Goal: Task Accomplishment & Management: Manage account settings

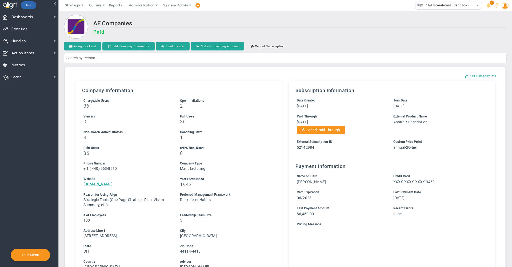
click at [297, 28] on div "AE Companies Paid" at bounding box center [299, 30] width 413 height 20
click at [429, 2] on span "1AA Scoreboard (Sandbox)" at bounding box center [446, 5] width 46 height 7
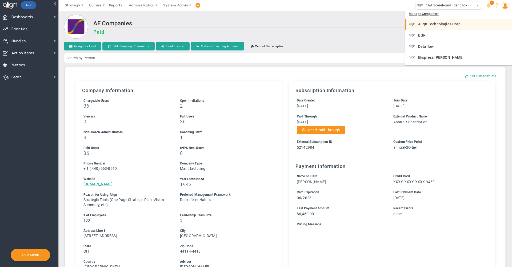
click at [425, 23] on span "Align Technologies Corp." at bounding box center [439, 24] width 43 height 4
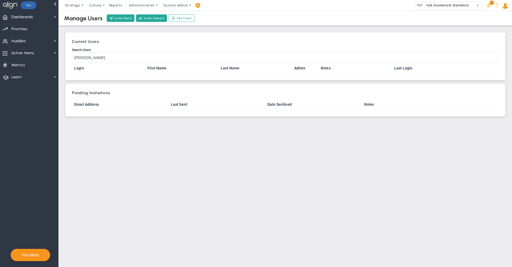
click at [232, 27] on div "Manage Users Invite Users Invite Viewers Add Coach Update Coach Invite Coaching…" at bounding box center [285, 62] width 443 height 107
click at [239, 36] on div "Current Users Search Users [PERSON_NAME] Login First Name Last Name Admin Roles…" at bounding box center [285, 56] width 435 height 42
click at [43, 33] on span "Priorities Projects OKR Tree Priorities Projects OKRs" at bounding box center [29, 29] width 58 height 12
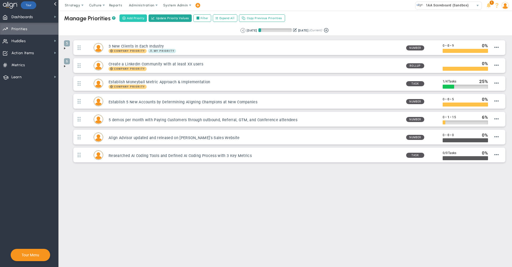
click at [131, 19] on span "Add Priority" at bounding box center [135, 18] width 17 height 5
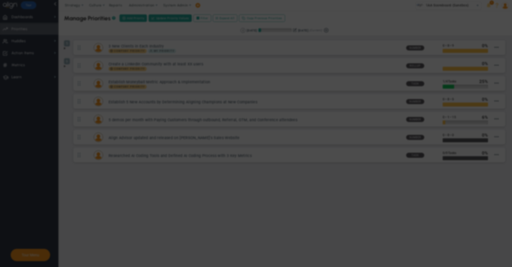
type input "0"
radio input "true"
type input "[PERSON_NAME]"
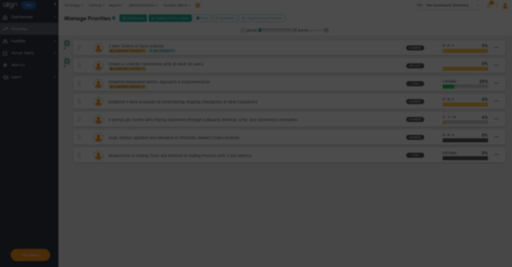
type input "0"
radio input "true"
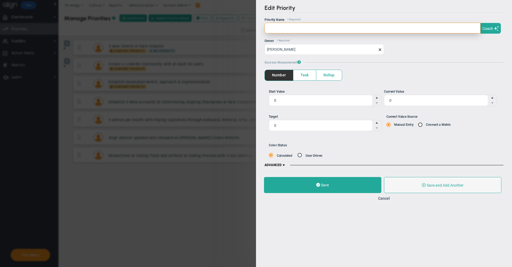
click at [333, 30] on input "text" at bounding box center [373, 28] width 216 height 11
type input "Test"
click at [323, 77] on span "Rollup" at bounding box center [329, 75] width 26 height 10
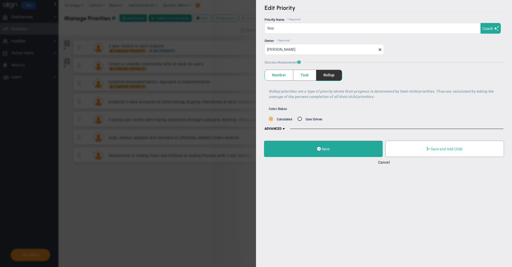
click at [449, 151] on button "Save and Add Child" at bounding box center [444, 149] width 119 height 16
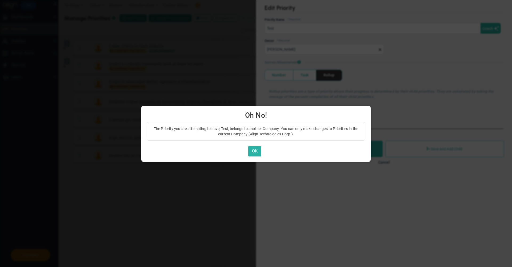
click at [254, 149] on button "OK" at bounding box center [254, 151] width 13 height 10
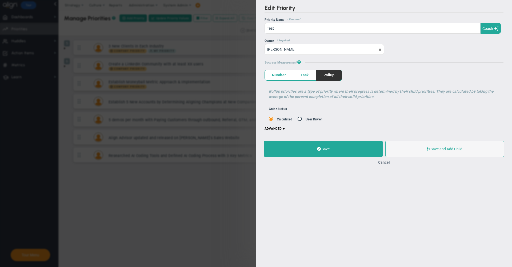
click at [386, 163] on button "Cancel" at bounding box center [384, 162] width 12 height 4
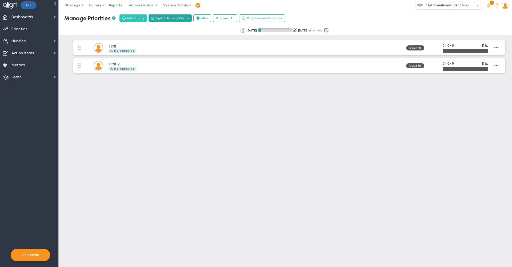
click at [134, 18] on span "Add Priority" at bounding box center [135, 18] width 17 height 5
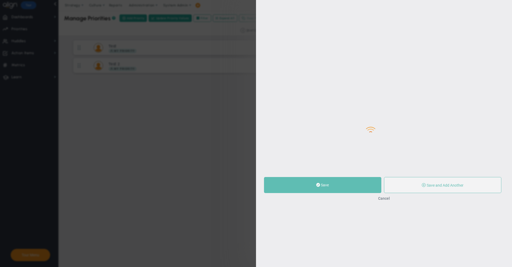
type input "0"
radio input "true"
type input "[PERSON_NAME]"
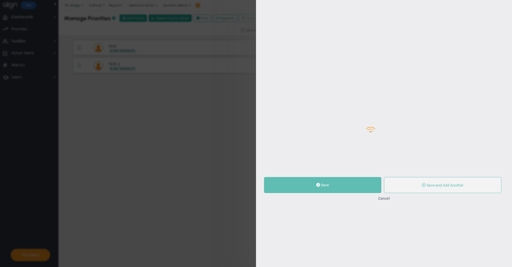
type input "0"
radio input "true"
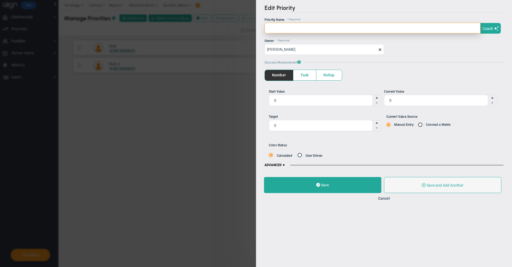
click at [335, 27] on input "text" at bounding box center [373, 28] width 216 height 11
type input "RR"
click at [329, 77] on span "Rollup" at bounding box center [329, 75] width 26 height 10
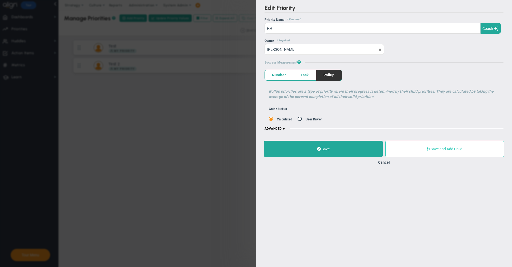
click at [444, 146] on button "Save and Add Child" at bounding box center [444, 149] width 119 height 16
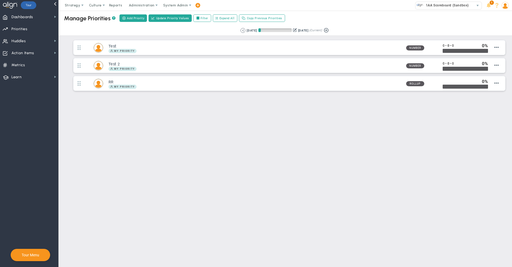
type input "0"
radio input "true"
type input "[PERSON_NAME]"
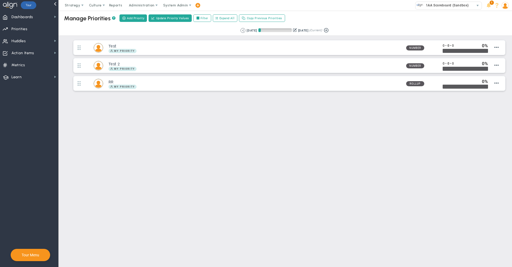
type input "0"
radio input "true"
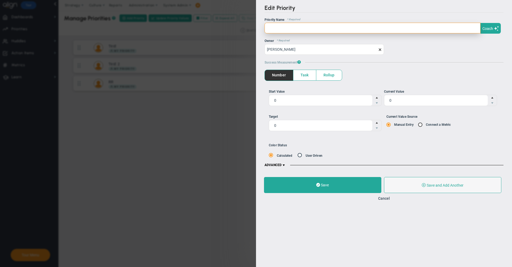
click at [292, 26] on input "text" at bounding box center [373, 28] width 216 height 11
type input "P"
click at [284, 165] on span at bounding box center [284, 165] width 4 height 4
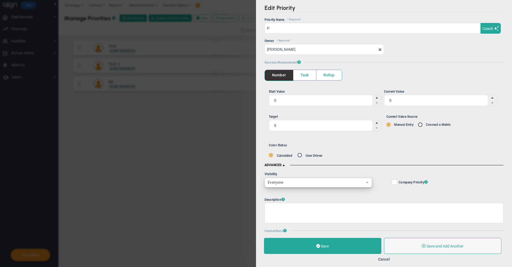
click at [296, 187] on span "Everyone" at bounding box center [319, 183] width 108 height 10
click at [294, 194] on span "Selected Users" at bounding box center [282, 194] width 26 height 4
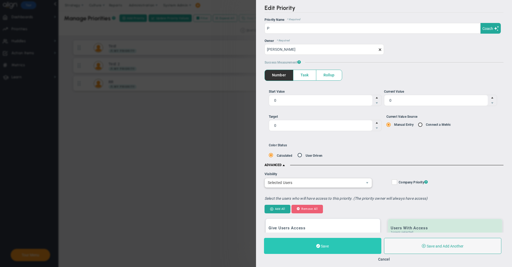
click at [331, 244] on button "Save" at bounding box center [322, 246] width 117 height 16
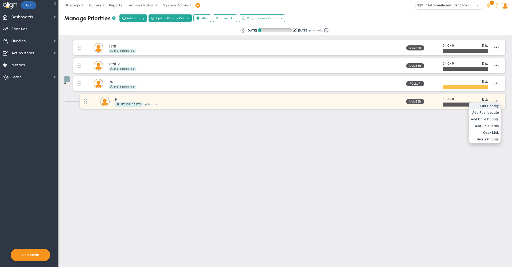
click at [494, 108] on span "Edit Priority" at bounding box center [489, 106] width 19 height 4
type input "P"
type input "0"
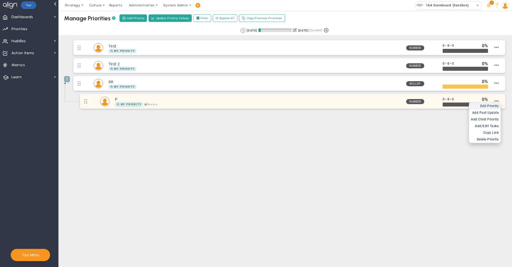
type input "0"
radio input "true"
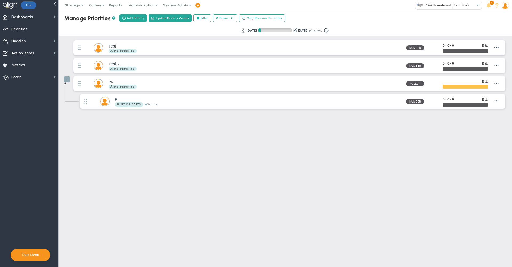
type input "[PERSON_NAME]"
type input "0"
radio input "true"
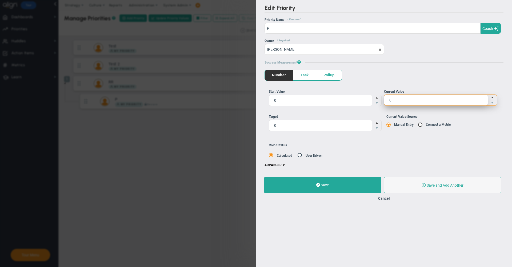
click at [391, 99] on span "0 0" at bounding box center [440, 99] width 113 height 11
click at [0, 0] on input "0" at bounding box center [0, 0] width 0 height 0
click at [400, 101] on input "0" at bounding box center [436, 100] width 104 height 11
type input "01"
type input "1"
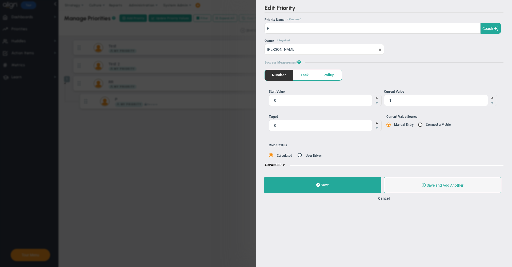
click at [333, 131] on ul "Target 0 0 Current Value Source Manual Entry Connect a Metric" at bounding box center [384, 124] width 231 height 21
click at [329, 126] on span "0 0" at bounding box center [325, 125] width 113 height 11
click at [329, 126] on input "0" at bounding box center [321, 125] width 104 height 11
type input "02"
type input "2"
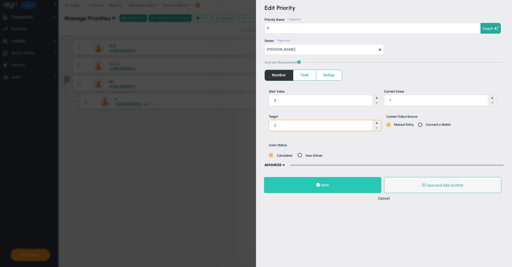
click at [364, 188] on button "Save" at bounding box center [322, 185] width 117 height 16
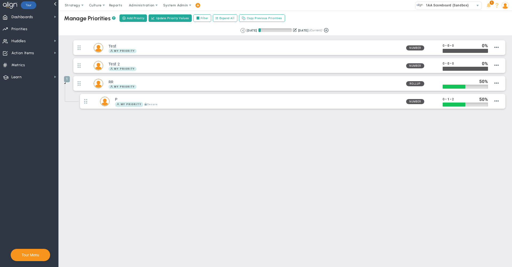
click at [362, 110] on span "P My Priority Secure 0" at bounding box center [293, 102] width 428 height 17
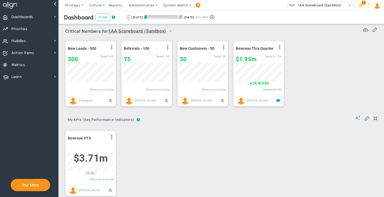
click at [176, 4] on span "System Admin" at bounding box center [175, 5] width 25 height 4
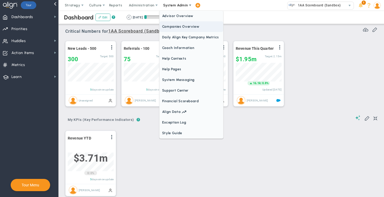
click at [182, 22] on span "Companies Overview" at bounding box center [192, 26] width 64 height 11
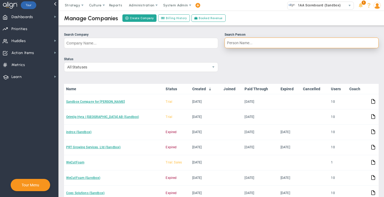
click at [256, 44] on input "Search Person" at bounding box center [302, 43] width 154 height 11
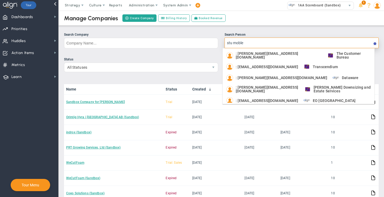
type input "stu mobley"
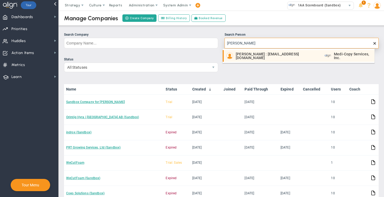
click at [256, 56] on span "Stu Mobley : smobley@mrocorp.com" at bounding box center [277, 55] width 83 height 7
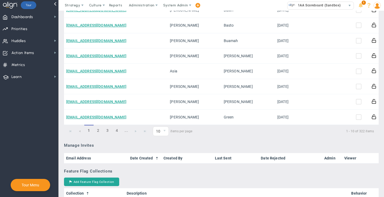
scroll to position [242, 0]
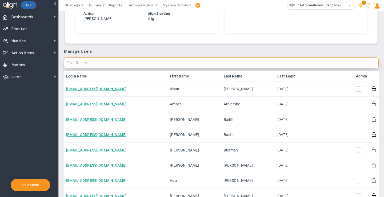
click at [324, 64] on input "text" at bounding box center [221, 63] width 315 height 11
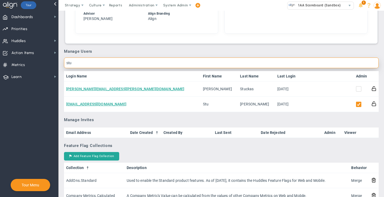
click at [315, 65] on input "stu" at bounding box center [221, 63] width 315 height 11
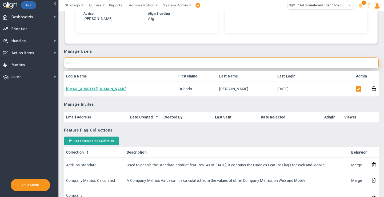
type input "oil"
click at [315, 65] on input "oil" at bounding box center [221, 63] width 315 height 11
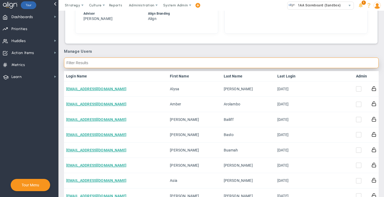
click at [295, 64] on input "text" at bounding box center [221, 63] width 315 height 11
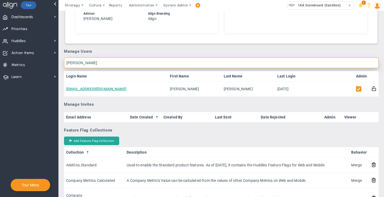
drag, startPoint x: 295, startPoint y: 64, endPoint x: 288, endPoint y: 65, distance: 7.6
click at [288, 65] on input "Blake" at bounding box center [221, 63] width 315 height 11
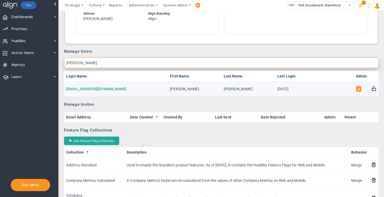
type input "Blake"
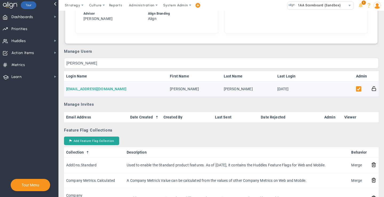
click at [105, 90] on link "bmcconnell@mrocorp.com" at bounding box center [96, 89] width 60 height 4
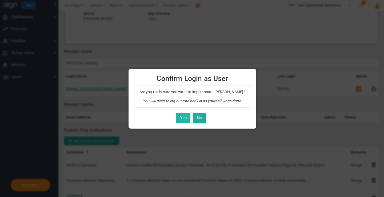
click at [184, 119] on button "Yes" at bounding box center [183, 118] width 14 height 10
